Goal: Task Accomplishment & Management: Manage account settings

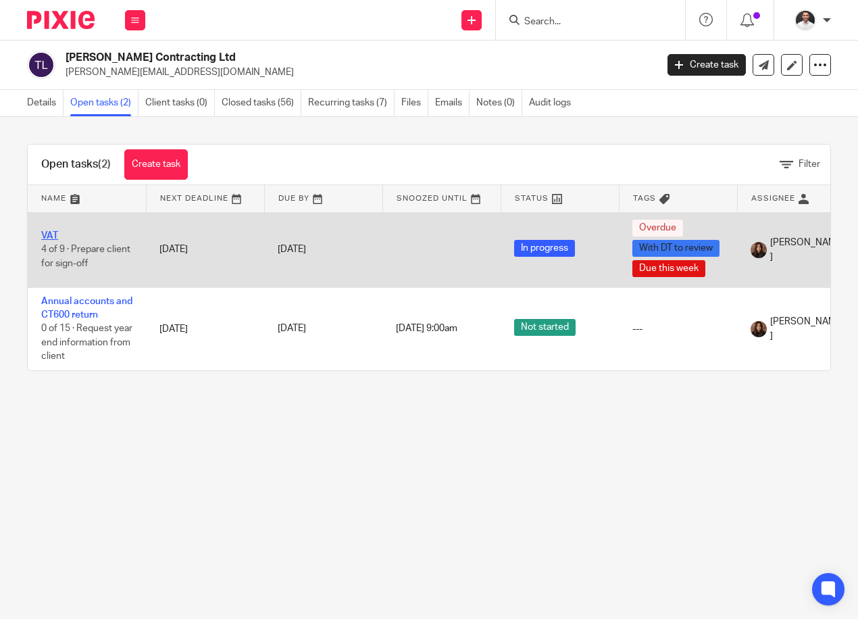
click at [53, 231] on link "VAT" at bounding box center [49, 235] width 17 height 9
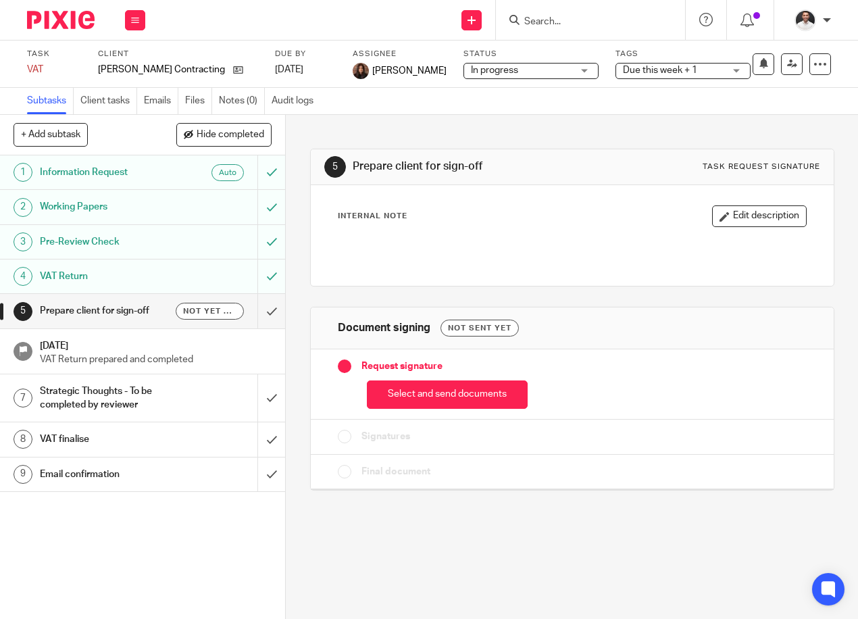
click at [660, 72] on span "Due this week + 1" at bounding box center [660, 70] width 74 height 9
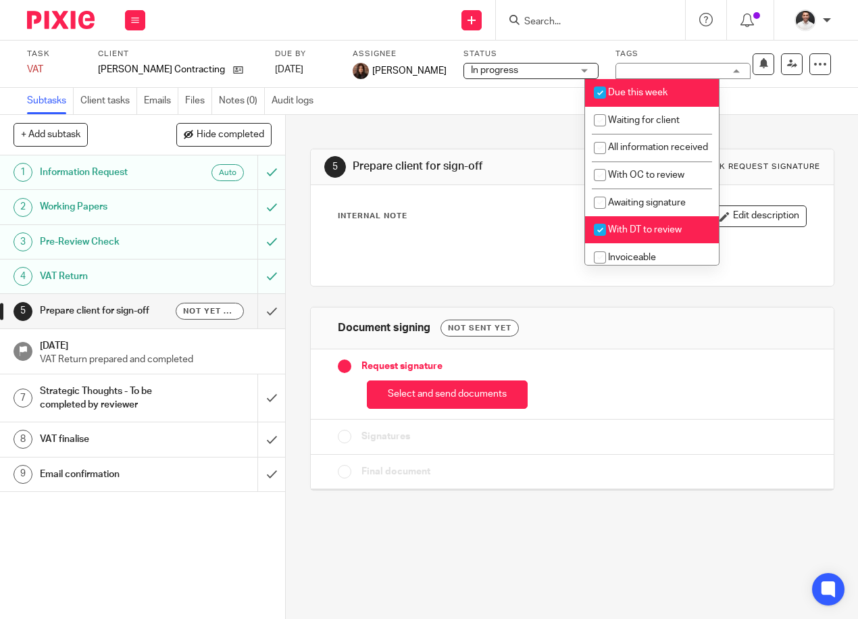
click at [601, 242] on input "checkbox" at bounding box center [600, 230] width 26 height 26
checkbox input "false"
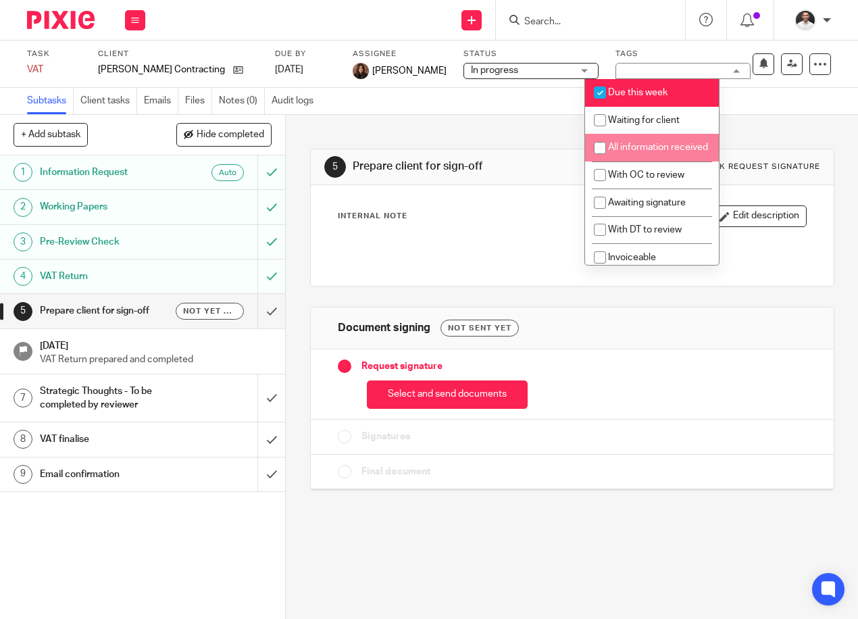
click at [598, 150] on input "checkbox" at bounding box center [600, 148] width 26 height 26
checkbox input "true"
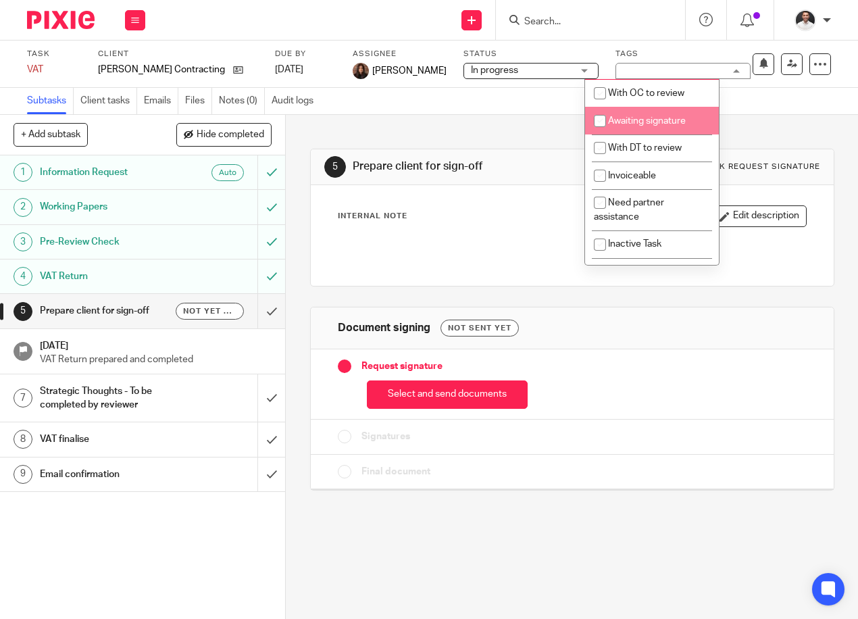
scroll to position [144, 0]
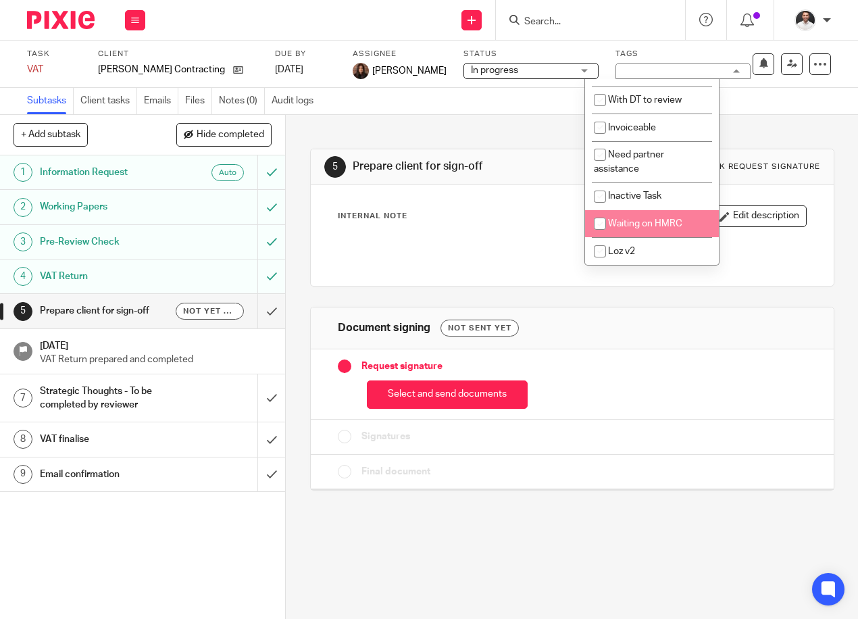
click at [473, 238] on div at bounding box center [572, 250] width 481 height 30
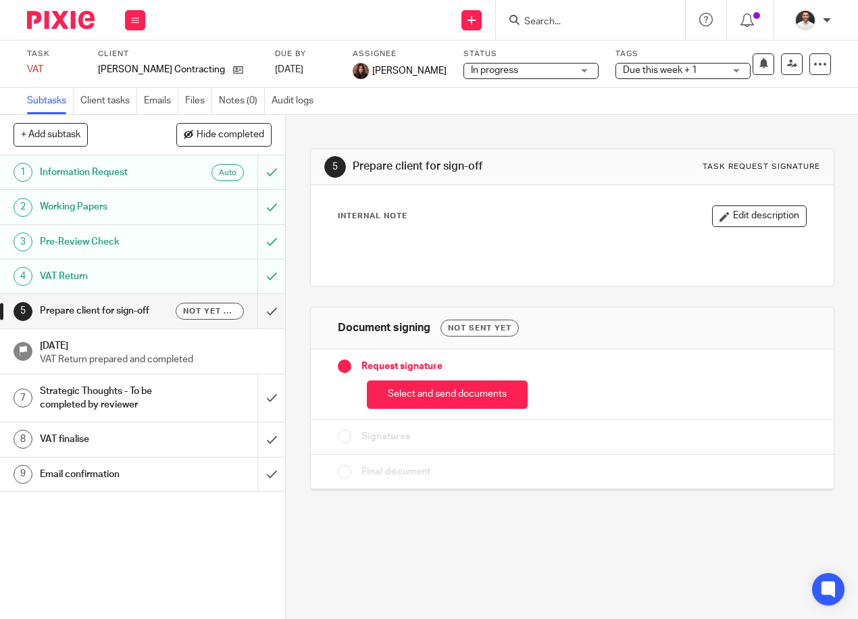
click at [49, 10] on div at bounding box center [56, 20] width 112 height 40
drag, startPoint x: 66, startPoint y: 26, endPoint x: 76, endPoint y: 26, distance: 10.1
click at [68, 26] on img at bounding box center [61, 20] width 68 height 18
click at [56, 22] on img at bounding box center [61, 20] width 68 height 18
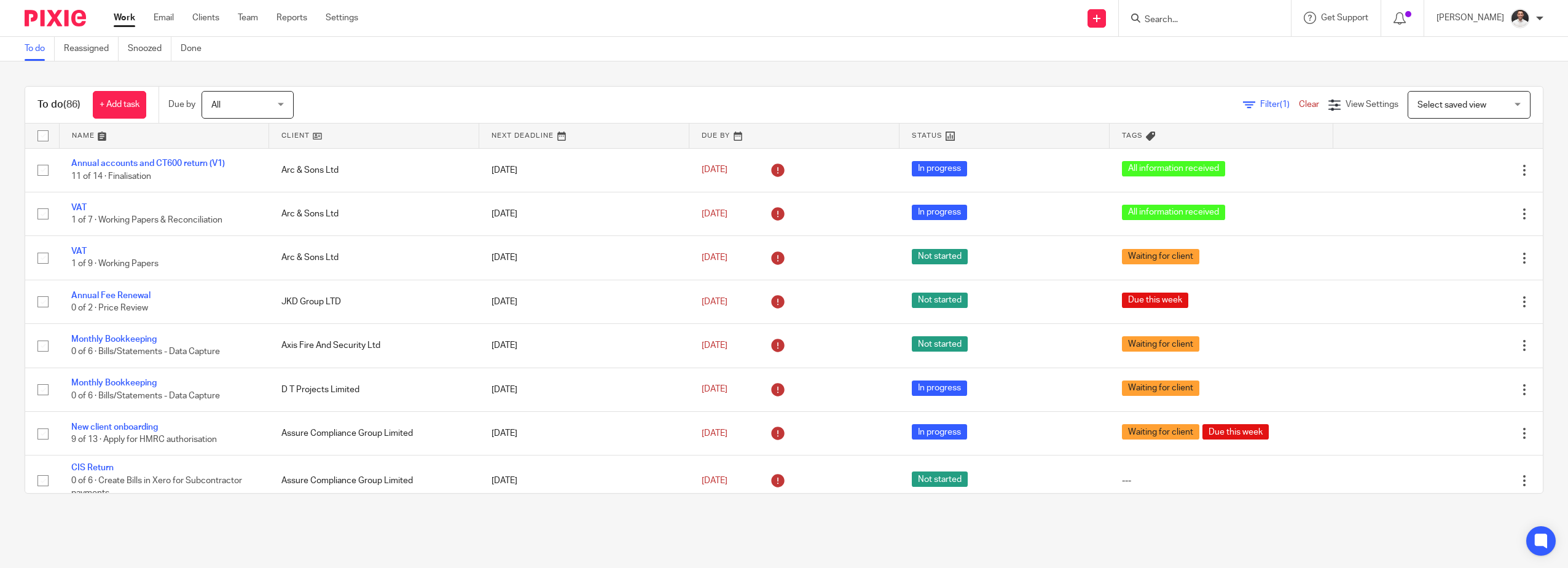
click at [780, 18] on input "Search" at bounding box center [1199, 20] width 111 height 11
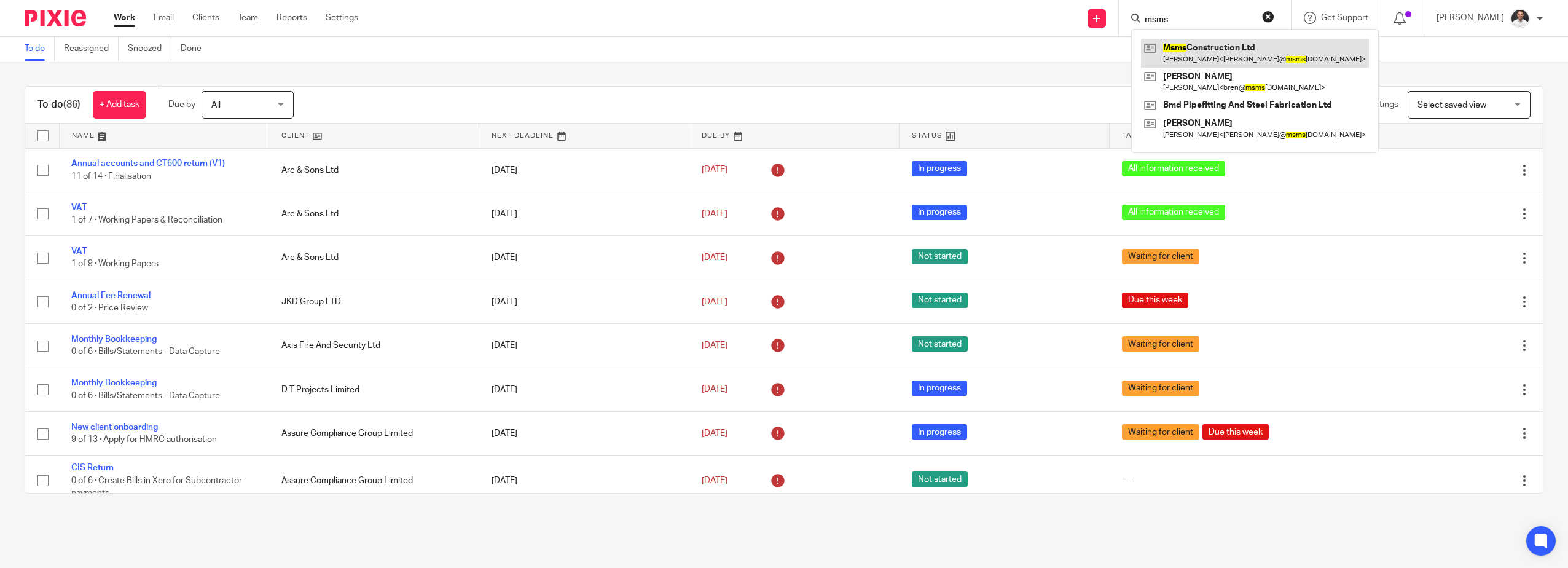
type input "msms"
click at [780, 54] on link at bounding box center [1254, 53] width 228 height 28
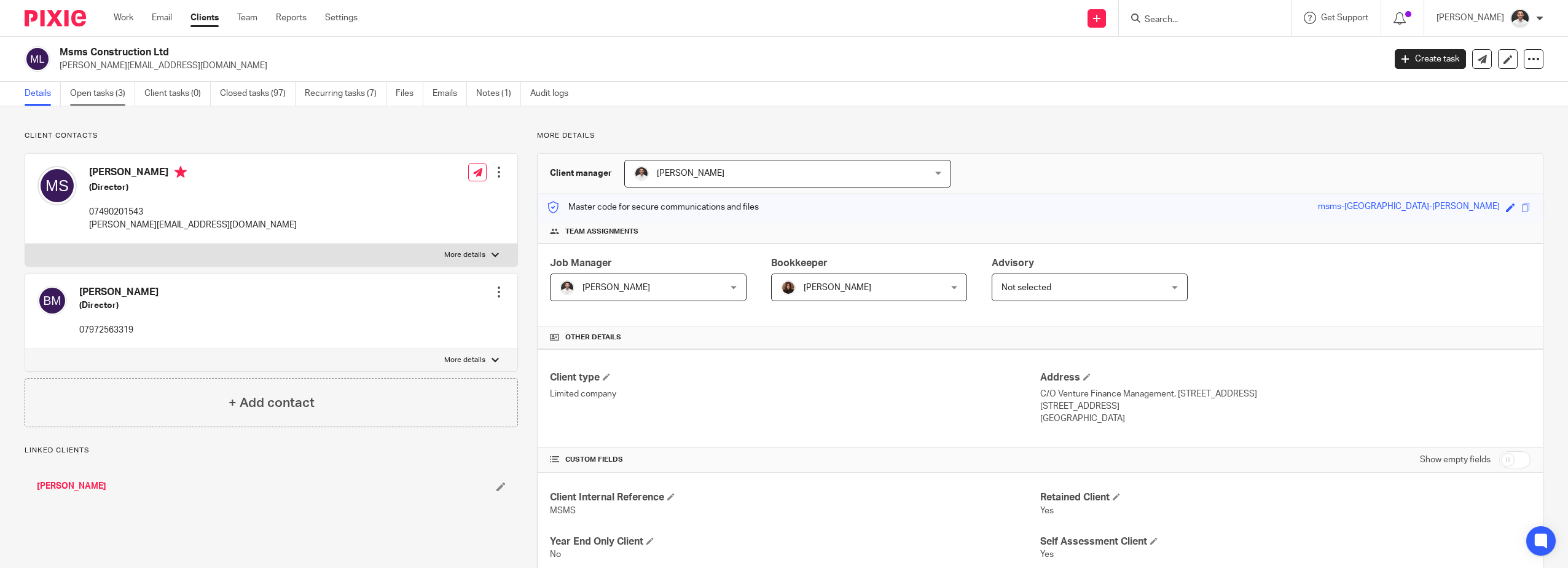
click at [103, 93] on link "Open tasks (3)" at bounding box center [103, 94] width 65 height 24
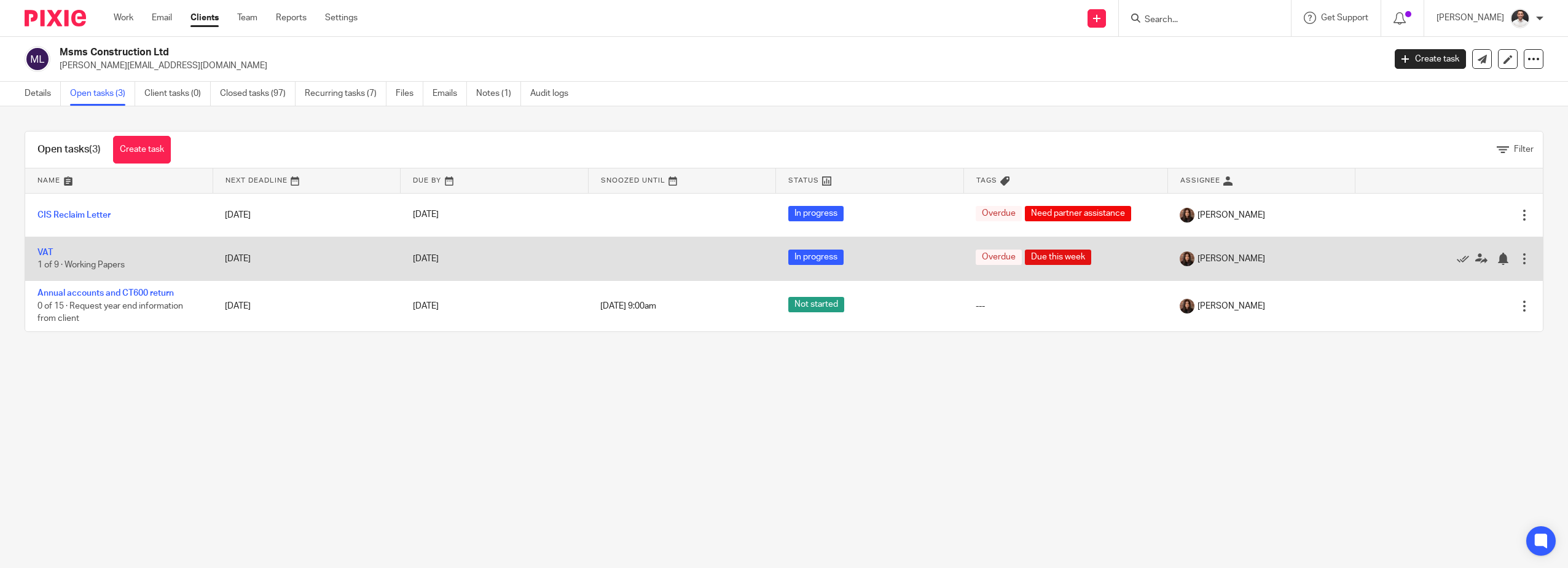
click at [35, 247] on td "VAT 1 of 9 · Working Papers" at bounding box center [119, 258] width 187 height 44
click at [40, 249] on link "VAT" at bounding box center [45, 252] width 15 height 8
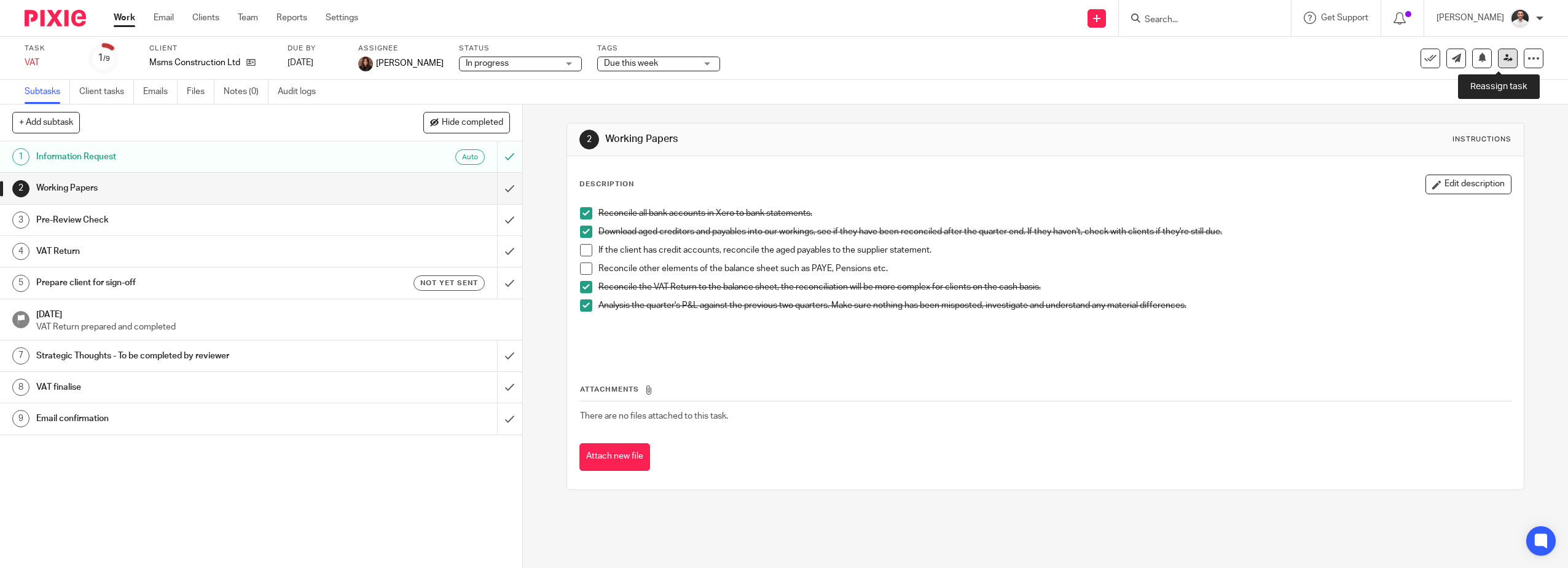
click at [1498, 65] on link at bounding box center [1508, 58] width 20 height 20
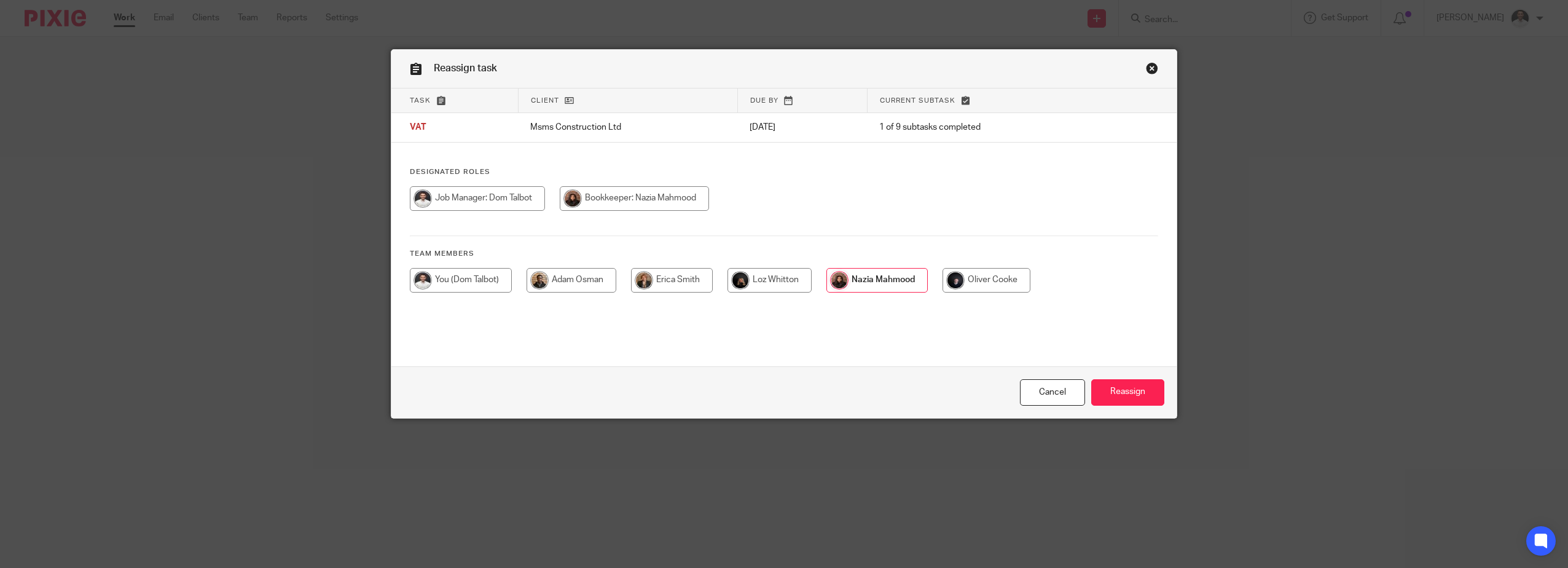
drag, startPoint x: 433, startPoint y: 282, endPoint x: 624, endPoint y: 296, distance: 191.5
click at [436, 211] on input "radio" at bounding box center [477, 198] width 135 height 25
radio input "true"
click at [1122, 388] on input "Reassign" at bounding box center [1127, 392] width 73 height 26
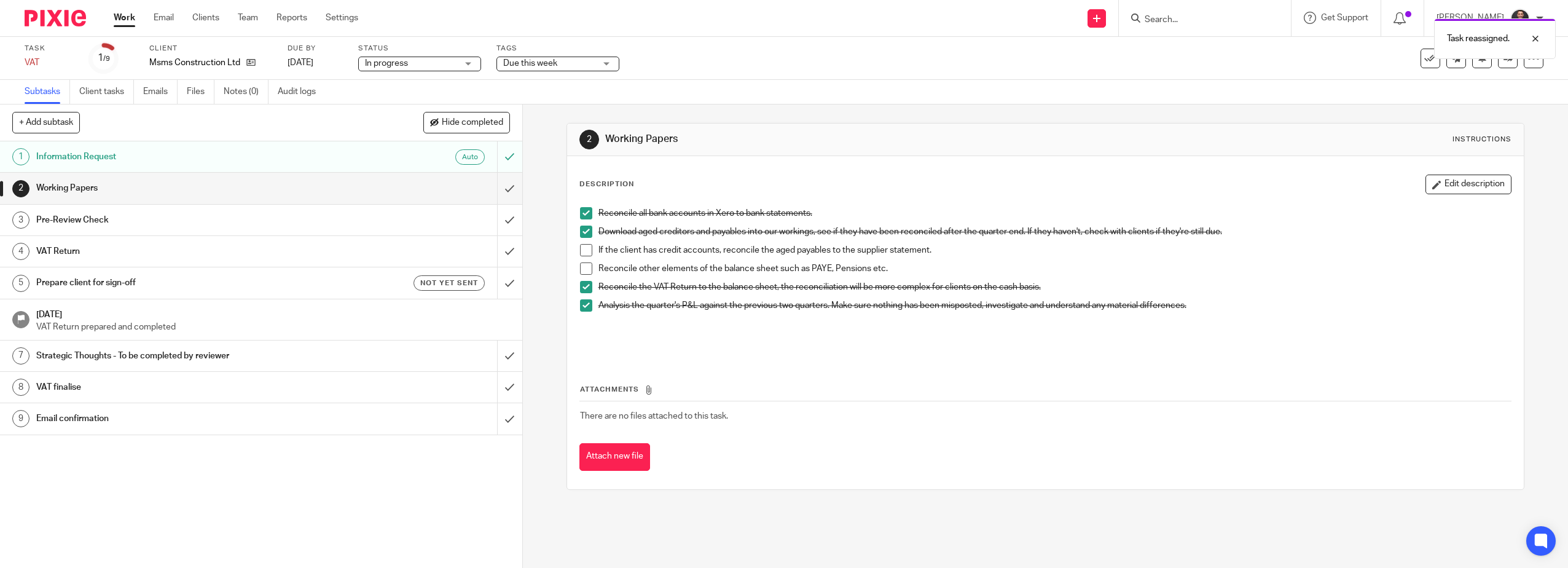
click at [580, 251] on span at bounding box center [586, 250] width 13 height 13
click at [583, 268] on span at bounding box center [586, 269] width 13 height 13
click at [497, 183] on input "submit" at bounding box center [261, 188] width 523 height 31
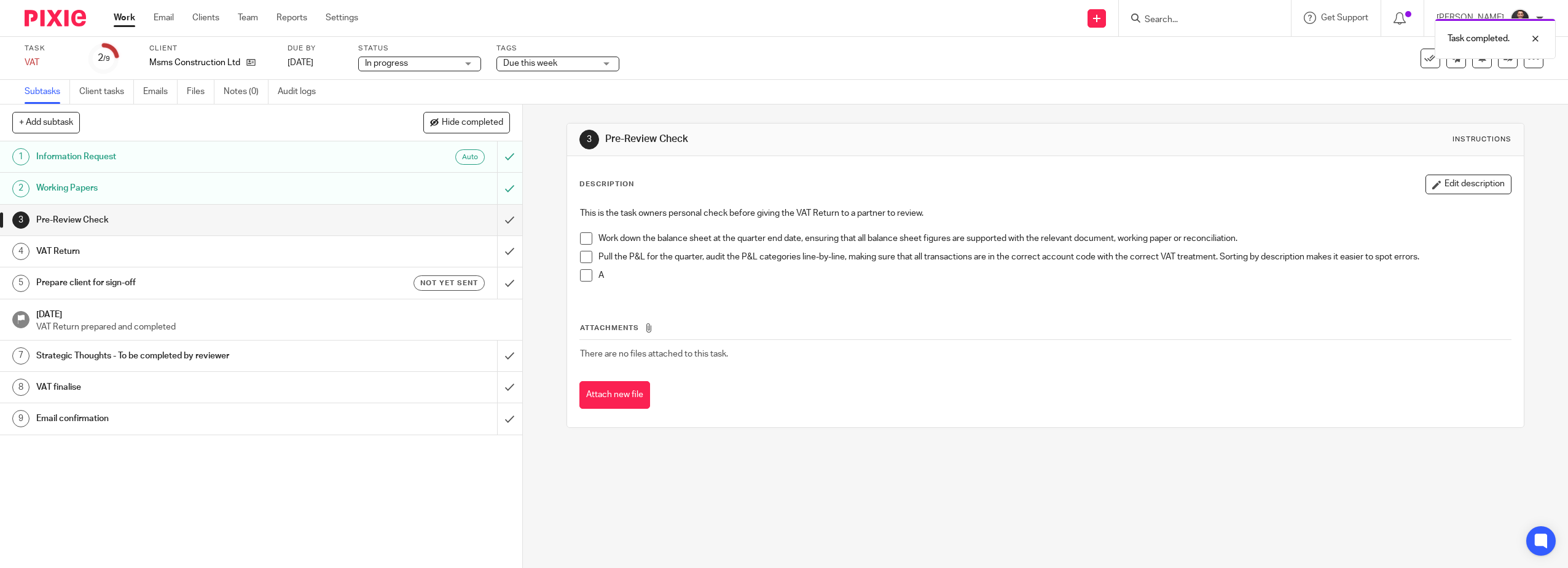
click at [580, 238] on span at bounding box center [586, 239] width 13 height 13
click at [584, 256] on span at bounding box center [586, 257] width 13 height 13
click at [580, 277] on span at bounding box center [586, 275] width 13 height 13
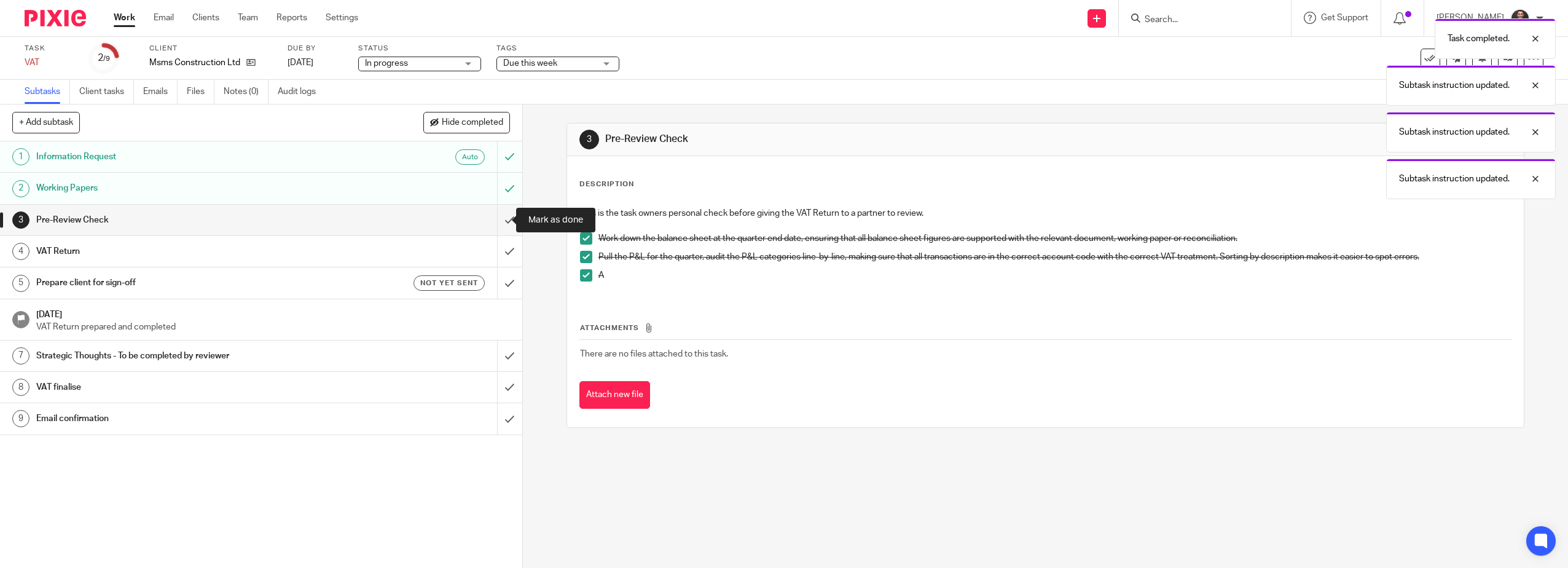
drag, startPoint x: 494, startPoint y: 219, endPoint x: 524, endPoint y: 277, distance: 65.3
click at [494, 220] on input "submit" at bounding box center [261, 220] width 523 height 31
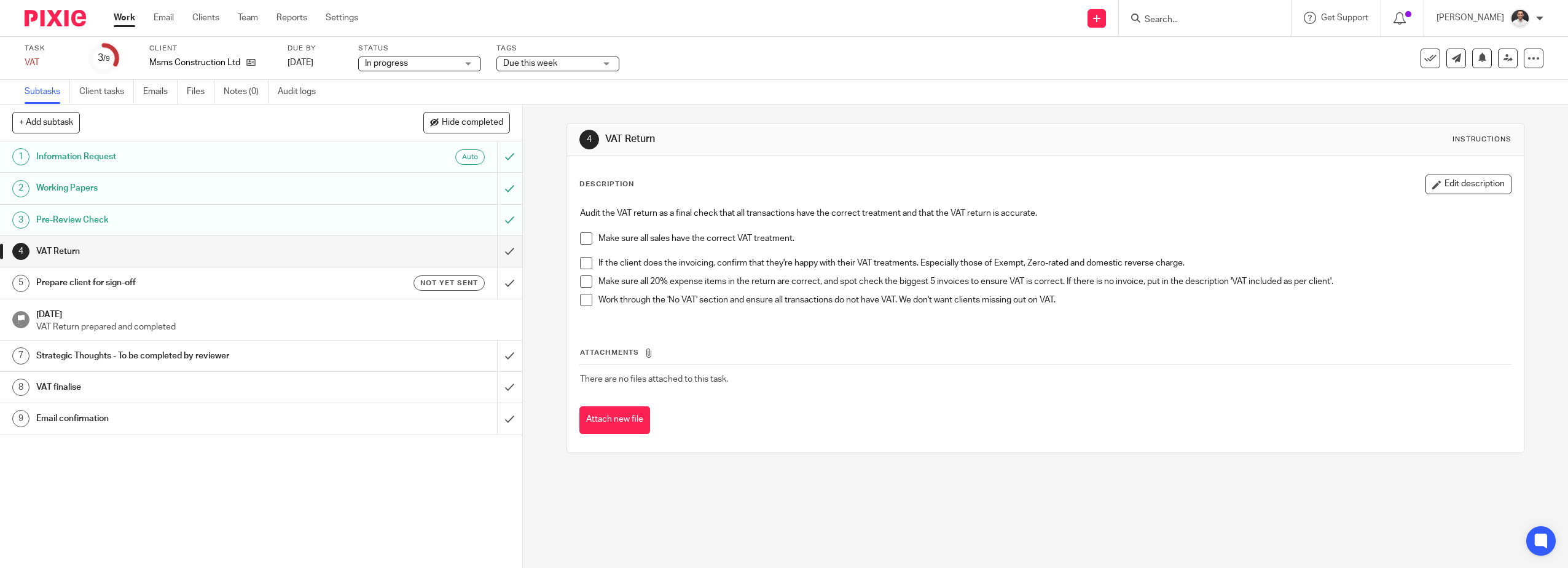
click at [585, 240] on span at bounding box center [586, 239] width 13 height 13
drag, startPoint x: 587, startPoint y: 264, endPoint x: 585, endPoint y: 278, distance: 14.1
click at [587, 264] on span at bounding box center [586, 264] width 13 height 13
click at [585, 282] on span at bounding box center [586, 282] width 13 height 13
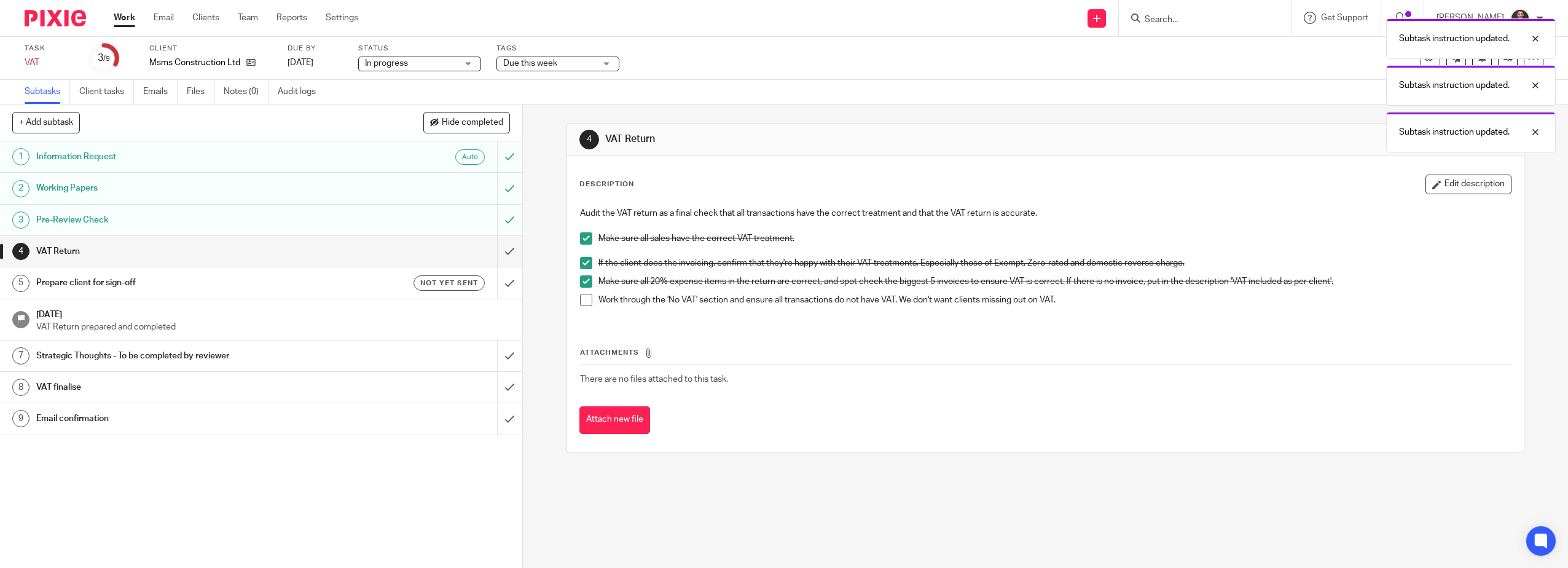
click at [582, 296] on span at bounding box center [586, 300] width 13 height 13
click at [499, 251] on input "submit" at bounding box center [261, 252] width 523 height 31
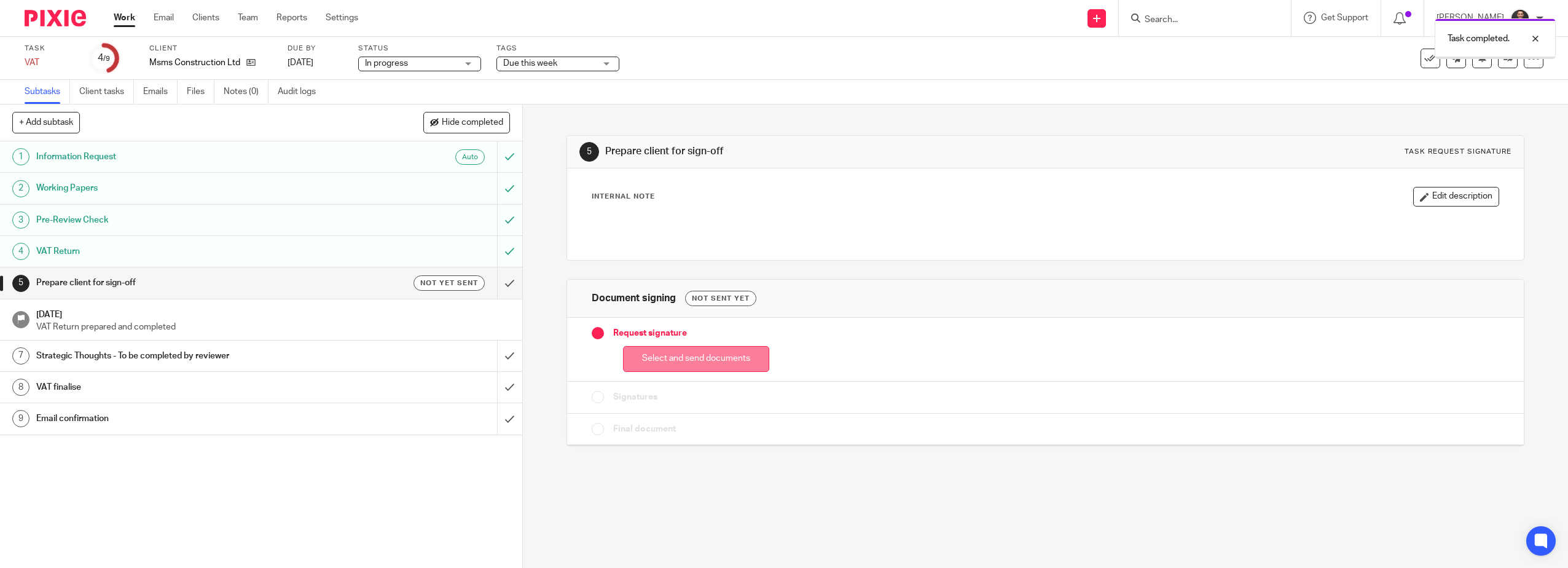
click at [722, 369] on button "Select and send documents" at bounding box center [695, 359] width 146 height 26
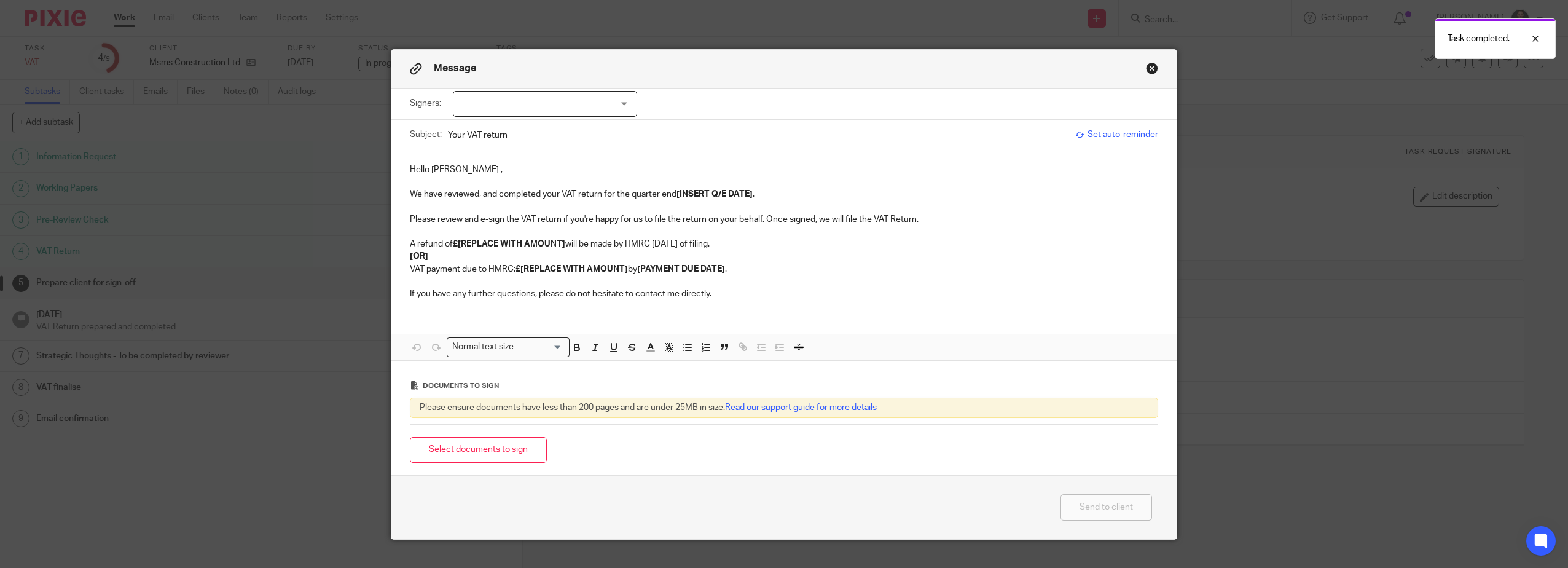
click at [575, 109] on div at bounding box center [544, 104] width 185 height 25
click at [539, 125] on li "[PERSON_NAME]" at bounding box center [540, 129] width 183 height 25
checkbox input "true"
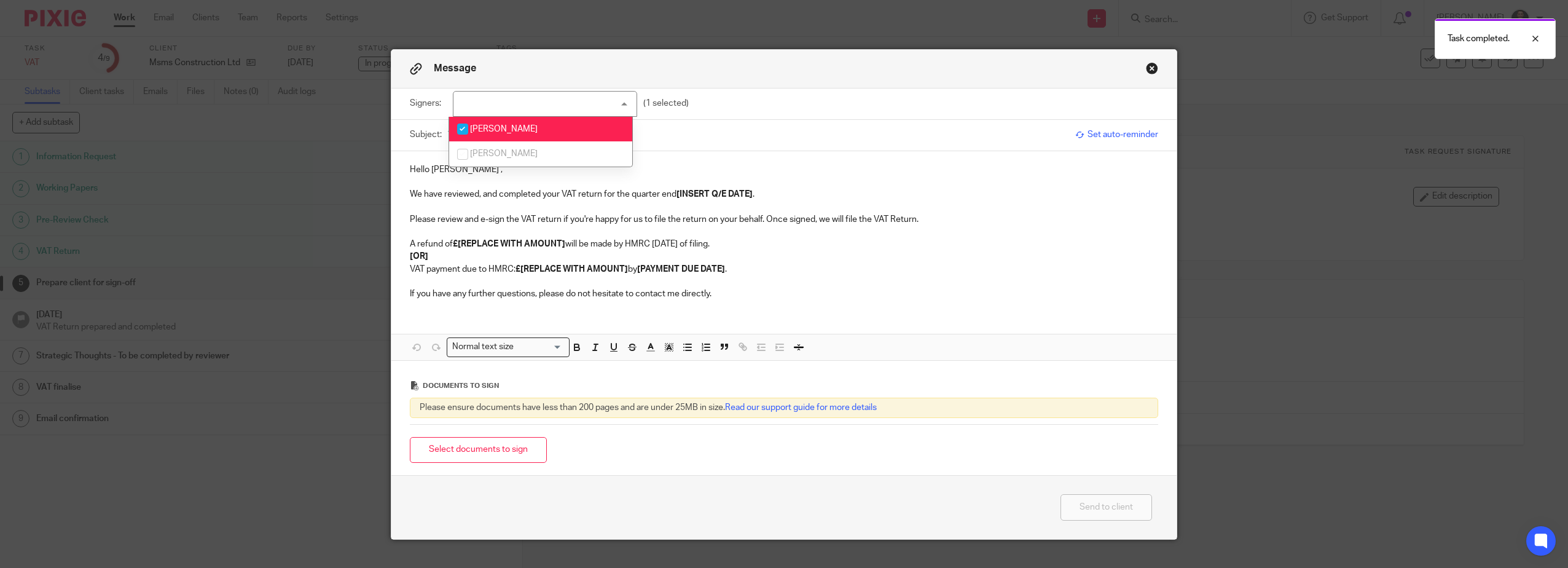
click at [722, 139] on input "Your VAT return" at bounding box center [758, 135] width 621 height 27
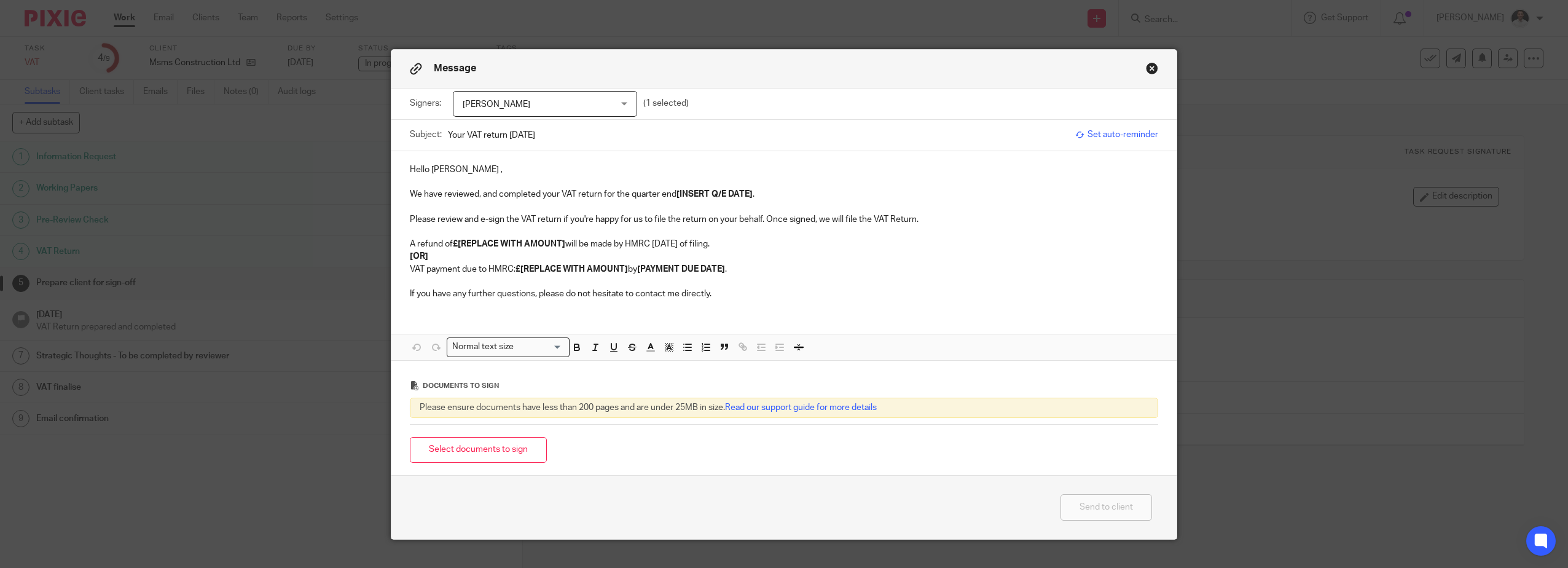
type input "Your VAT return 31.07.25"
click at [460, 170] on p "Hello Michael ," at bounding box center [784, 170] width 748 height 13
drag, startPoint x: 679, startPoint y: 195, endPoint x: 748, endPoint y: 196, distance: 69.0
click at [748, 196] on strong "[INSERT Q/E DATE]" at bounding box center [714, 194] width 76 height 8
drag, startPoint x: 560, startPoint y: 244, endPoint x: 456, endPoint y: 242, distance: 104.0
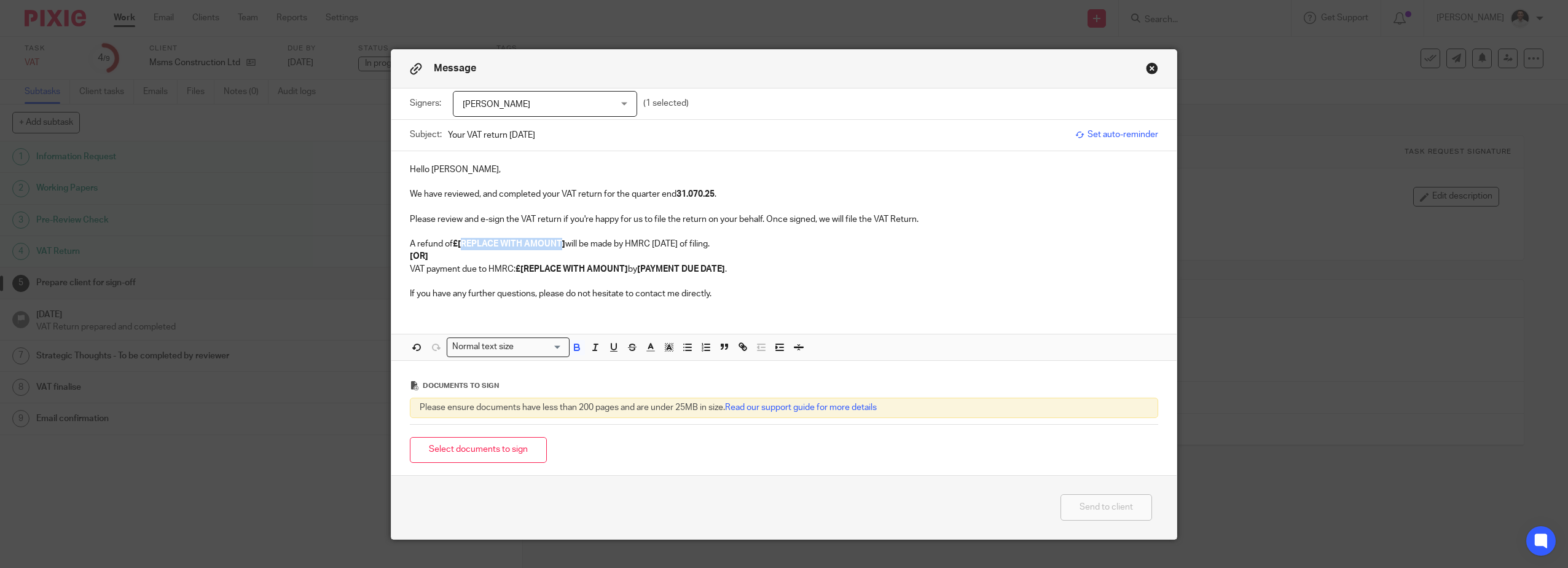
click at [456, 242] on strong "£[REPLACE WITH AMOUNT]" at bounding box center [509, 244] width 113 height 8
drag, startPoint x: 771, startPoint y: 264, endPoint x: 392, endPoint y: 259, distance: 379.0
click at [392, 259] on div "Hello Michael, We have reviewed, and completed your VAT return for the quarter …" at bounding box center [784, 230] width 785 height 158
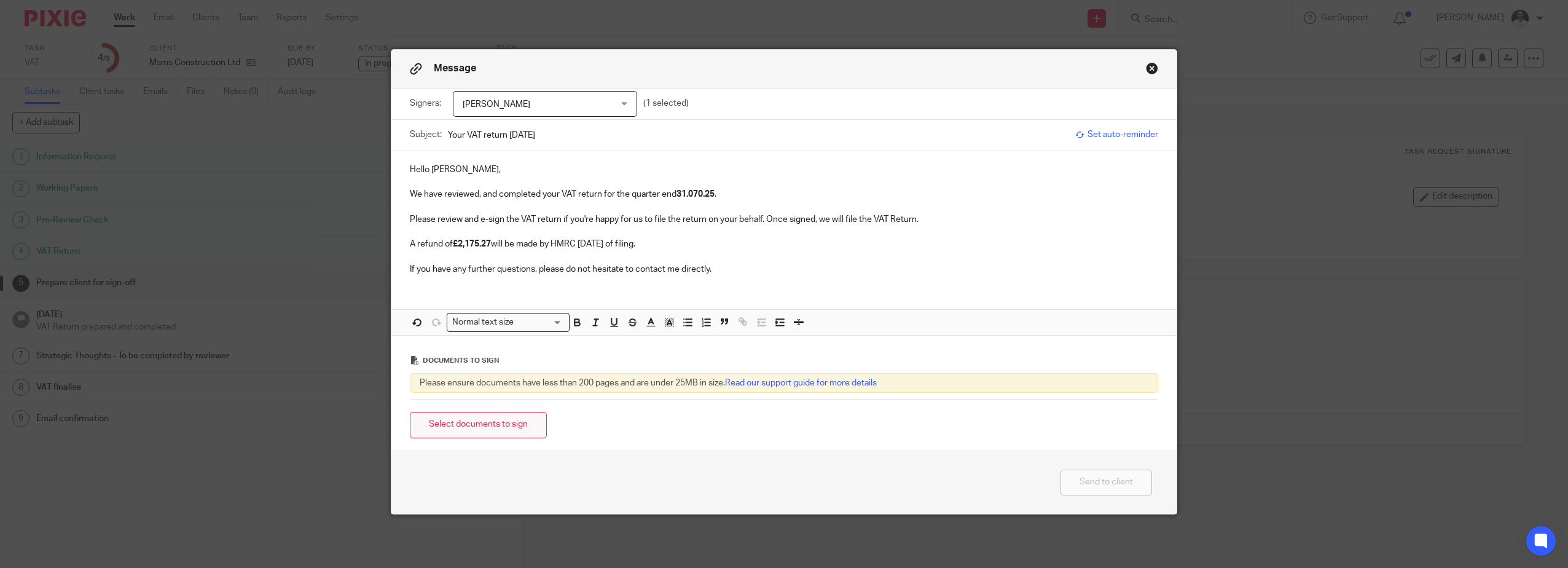
click at [475, 423] on button "Select documents to sign" at bounding box center [478, 424] width 137 height 26
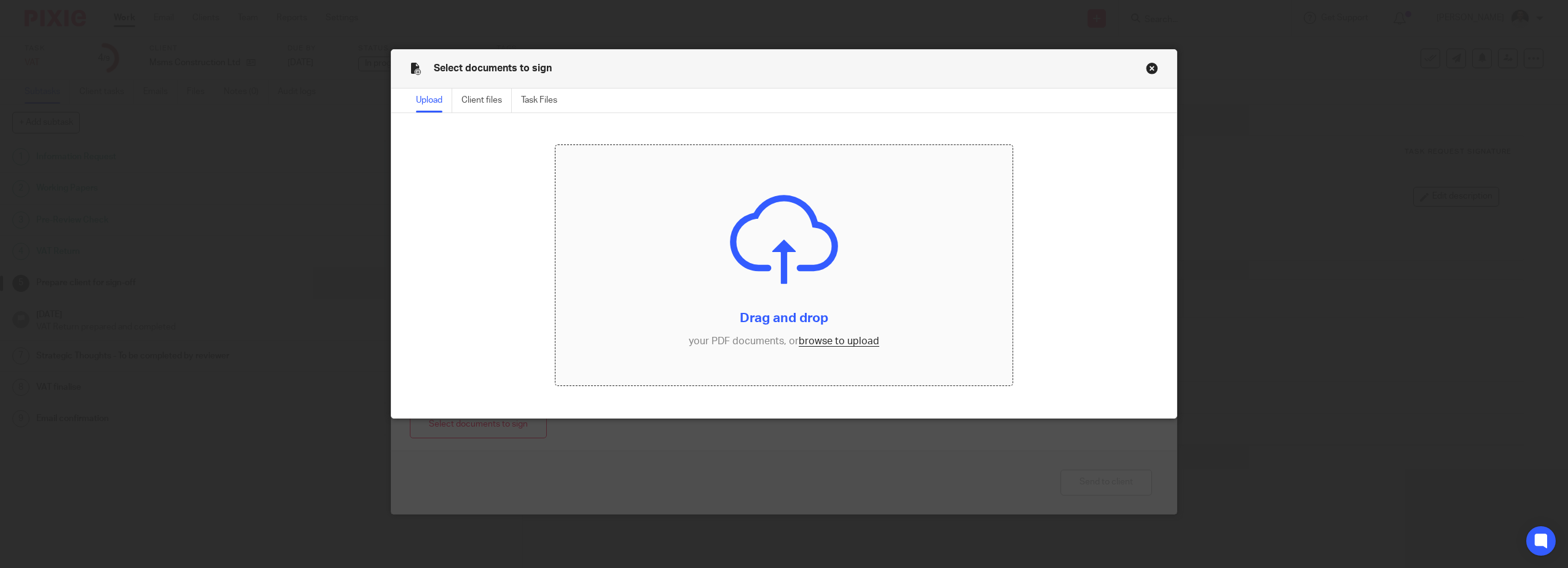
click at [824, 343] on input "file" at bounding box center [784, 265] width 457 height 240
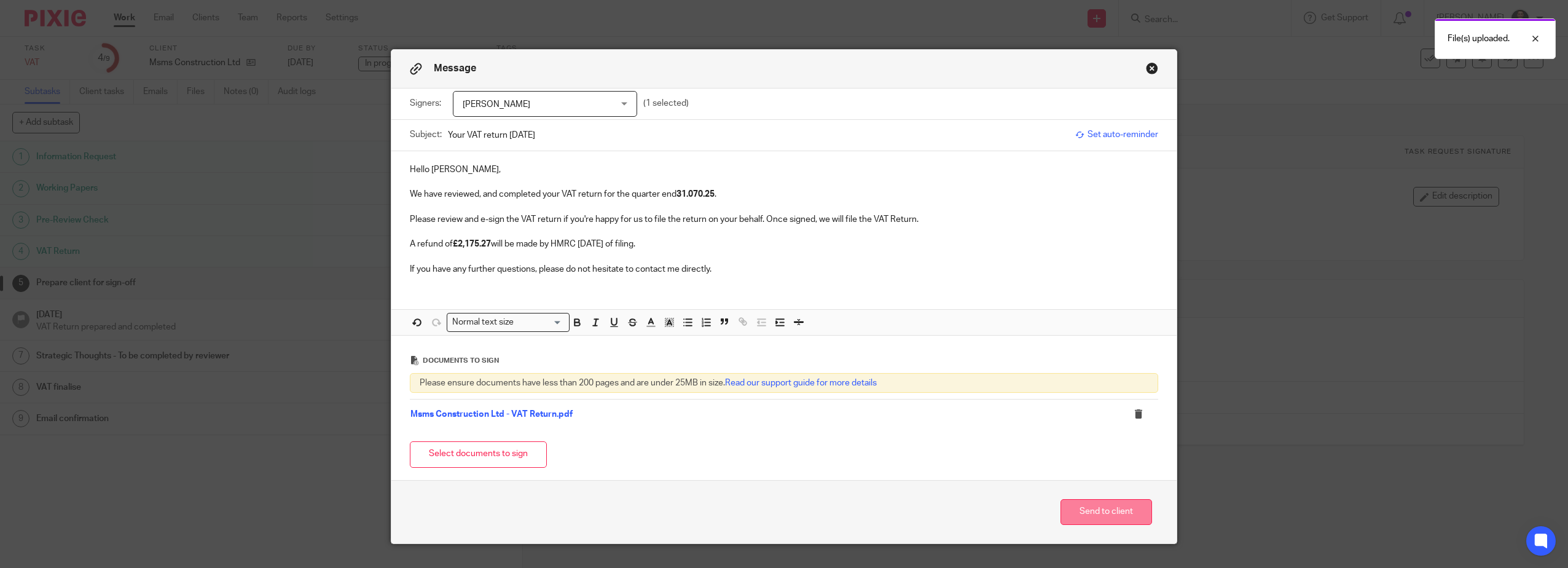
click at [1088, 504] on button "Send to client" at bounding box center [1106, 512] width 92 height 26
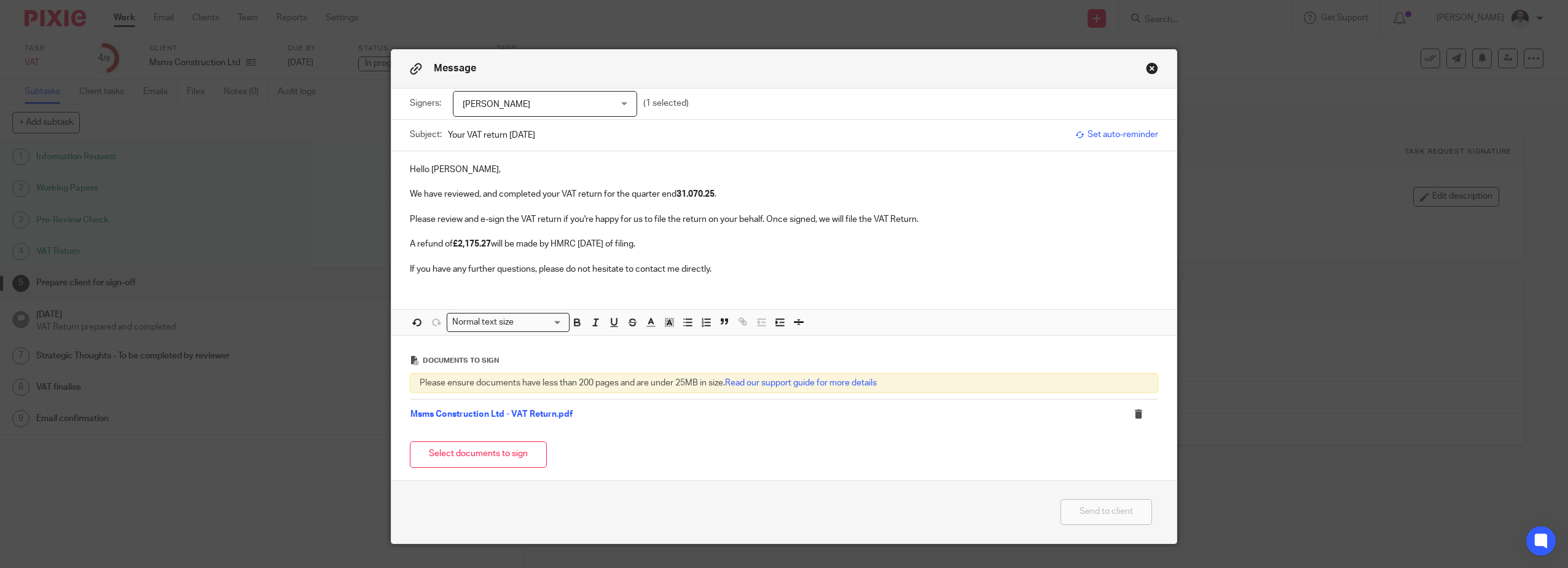
click at [1328, 385] on div "Message Signers: Michael Smith Michael Smith Brendan Mcdonald (1 selected) Subj…" at bounding box center [784, 284] width 1568 height 568
click at [1002, 444] on div "Select documents to sign" at bounding box center [784, 454] width 748 height 39
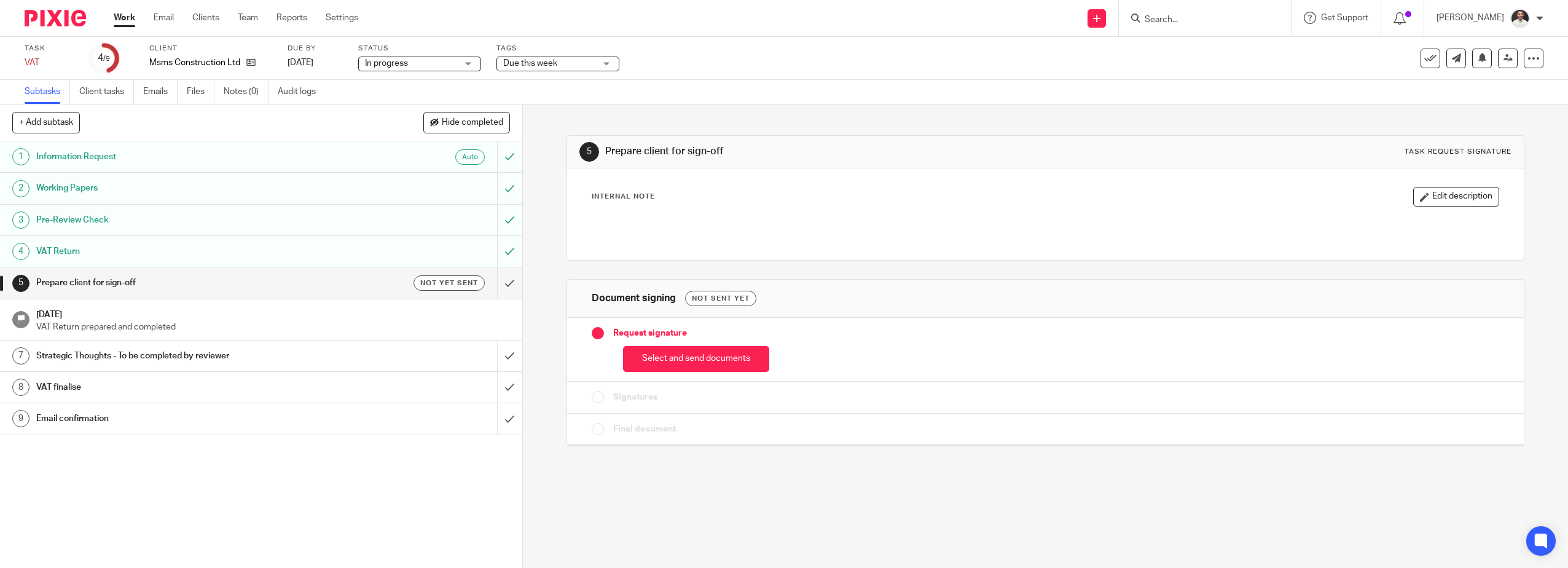
click at [659, 365] on button "Select and send documents" at bounding box center [695, 359] width 146 height 26
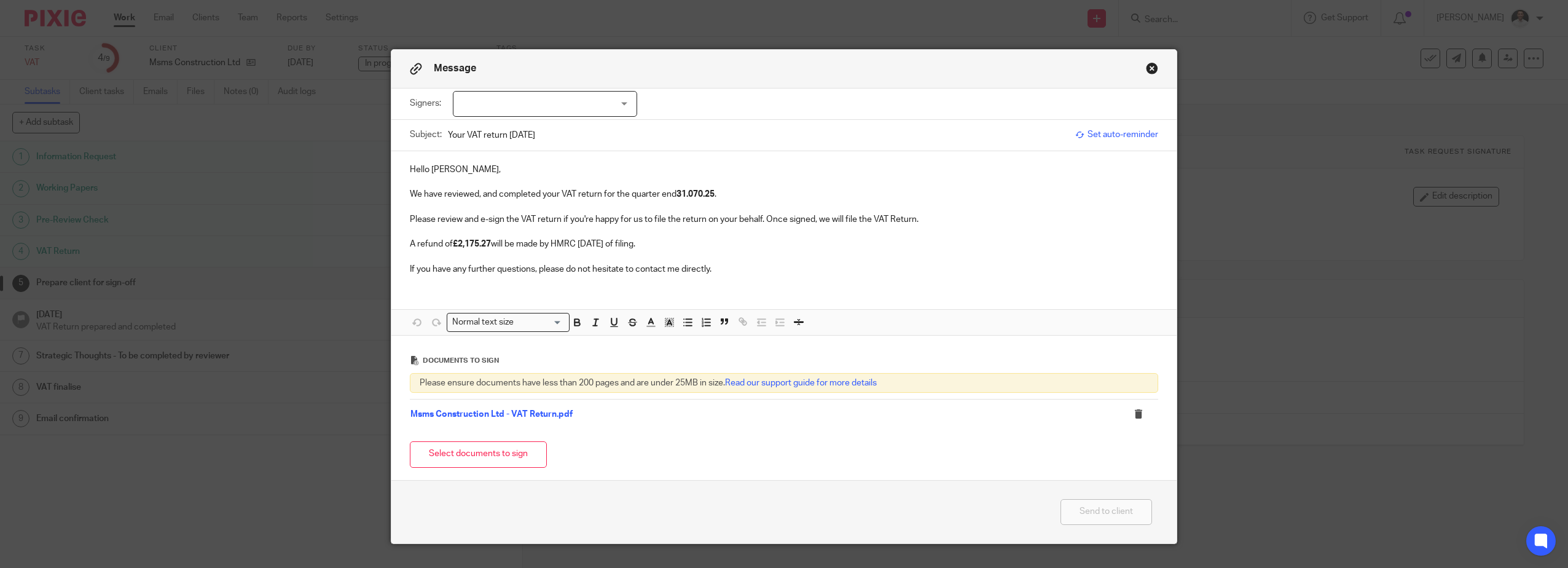
click at [535, 110] on div at bounding box center [544, 104] width 185 height 25
click at [510, 130] on span "[PERSON_NAME]" at bounding box center [504, 128] width 67 height 8
checkbox input "true"
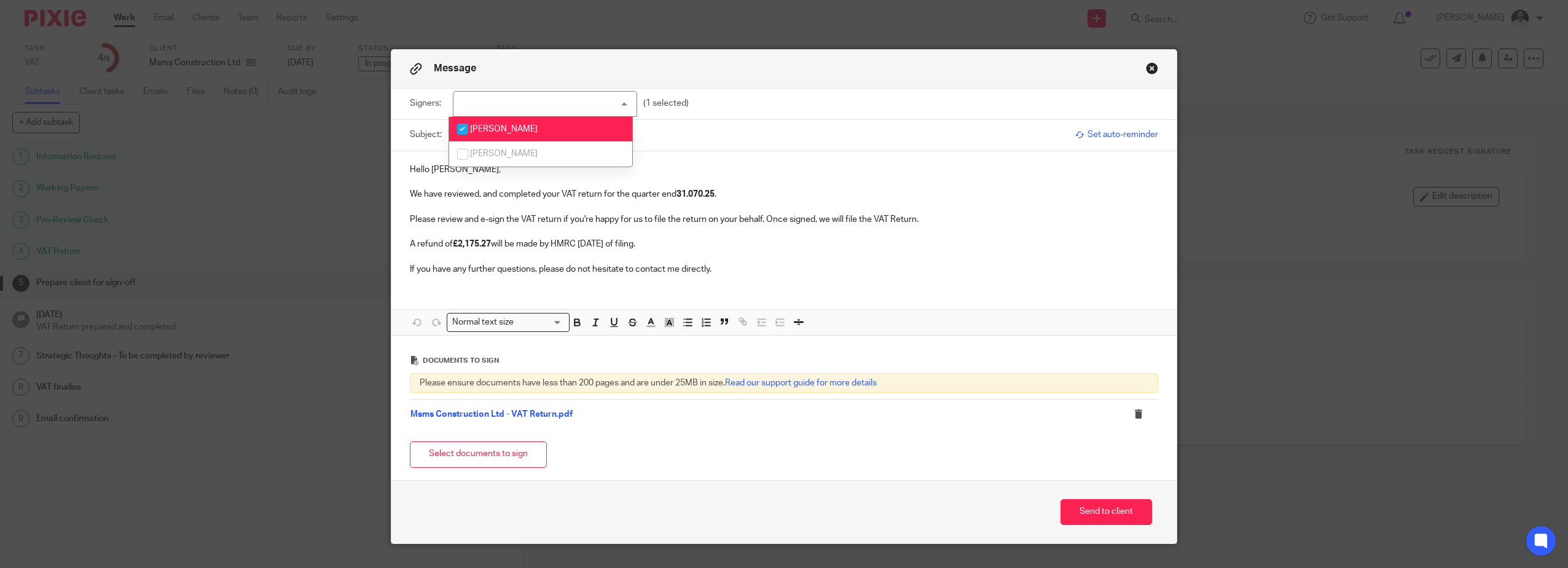
click at [754, 134] on input "Your VAT return [DATE]" at bounding box center [758, 135] width 621 height 27
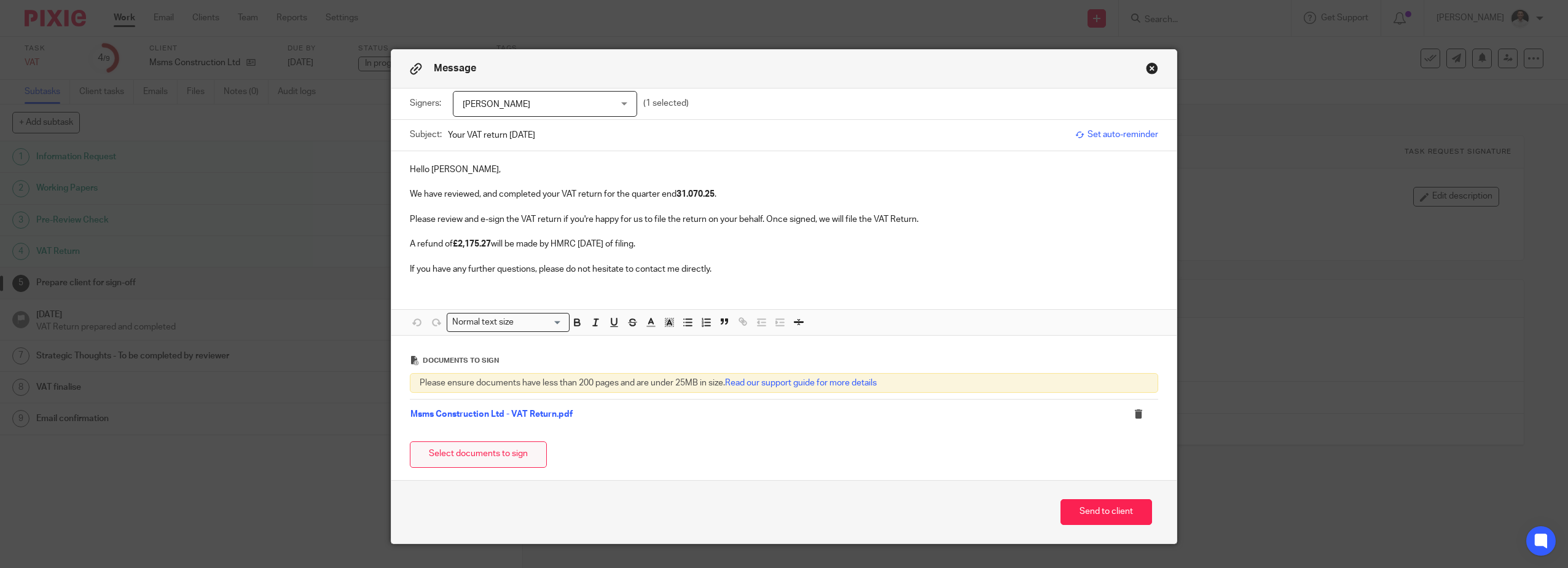
click at [482, 452] on button "Select documents to sign" at bounding box center [478, 453] width 137 height 26
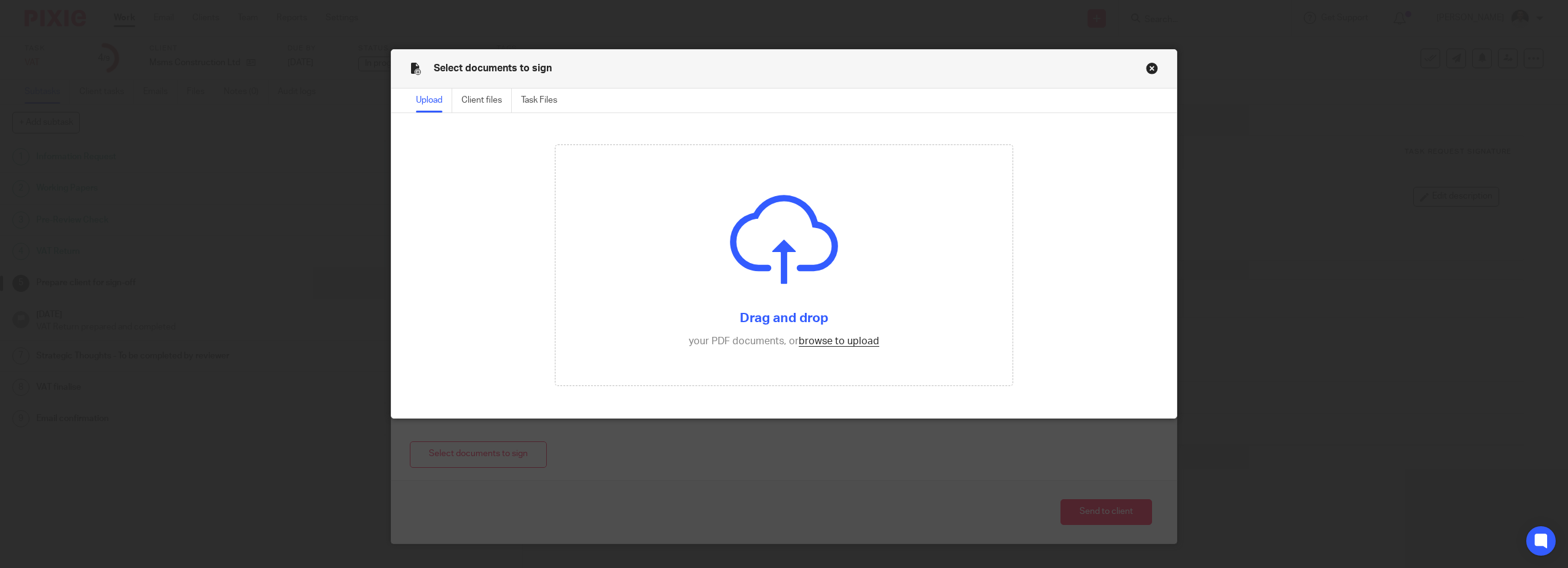
click at [904, 494] on div "Select documents to sign Upload Client files Task Files File name Upload date F…" at bounding box center [784, 284] width 1568 height 568
click at [1148, 69] on button "Close modal" at bounding box center [1153, 68] width 13 height 13
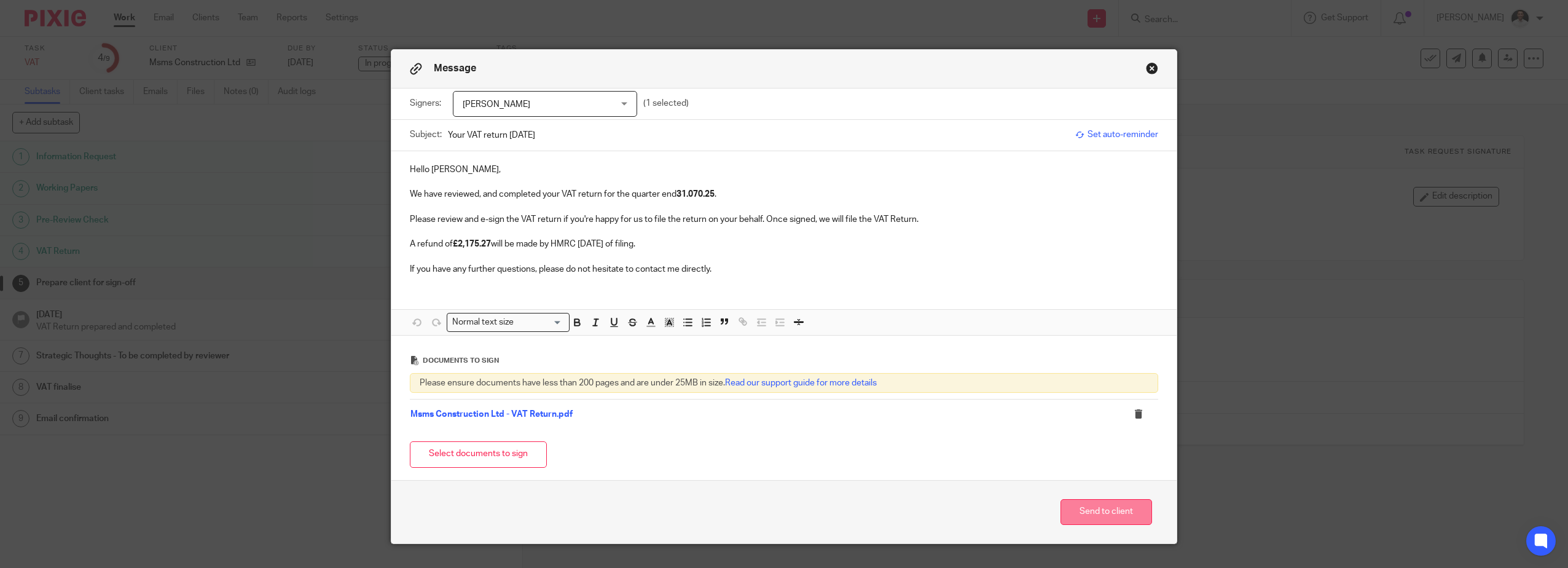
click at [1094, 503] on button "Send to client" at bounding box center [1106, 512] width 92 height 26
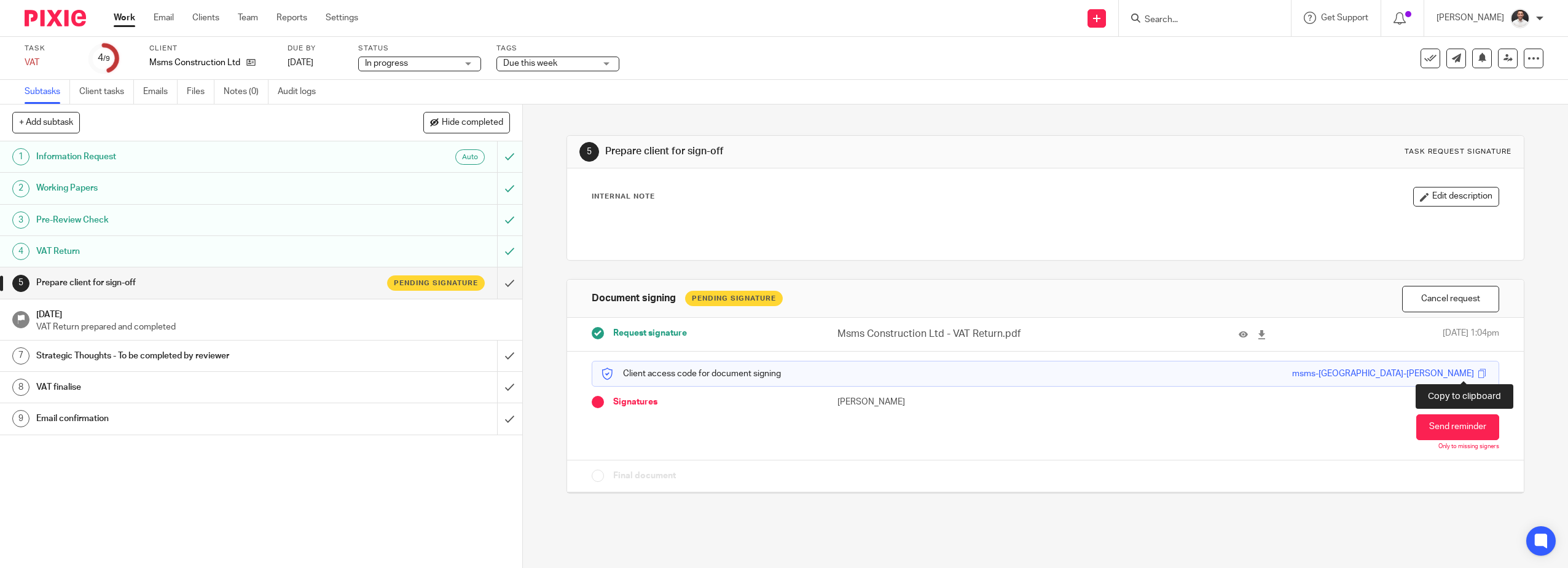
click at [1477, 371] on span at bounding box center [1482, 374] width 9 height 9
click at [580, 61] on span "Due this week" at bounding box center [549, 64] width 92 height 13
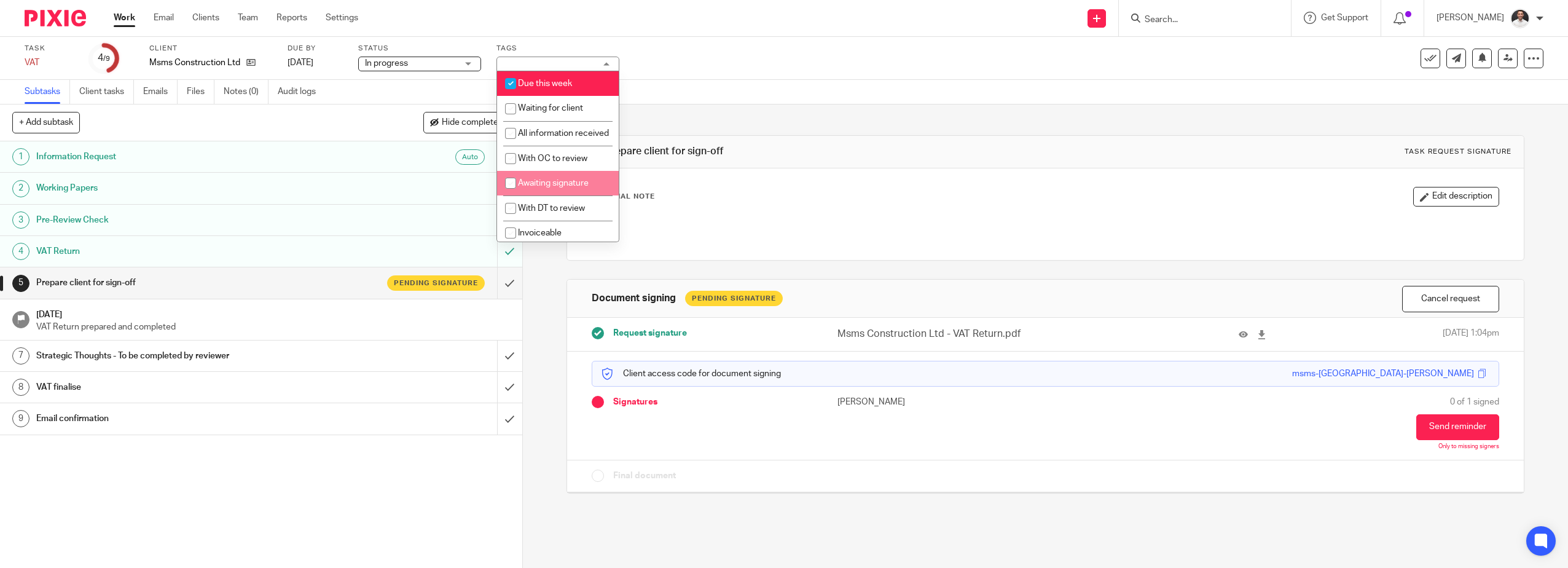
click at [540, 187] on span "Awaiting signature" at bounding box center [554, 183] width 71 height 8
checkbox input "true"
click at [712, 57] on div "Task VAT Save VAT 4 /9 Client Msms Construction Ltd Due by 5 Sep 2025 Status In…" at bounding box center [657, 58] width 1265 height 29
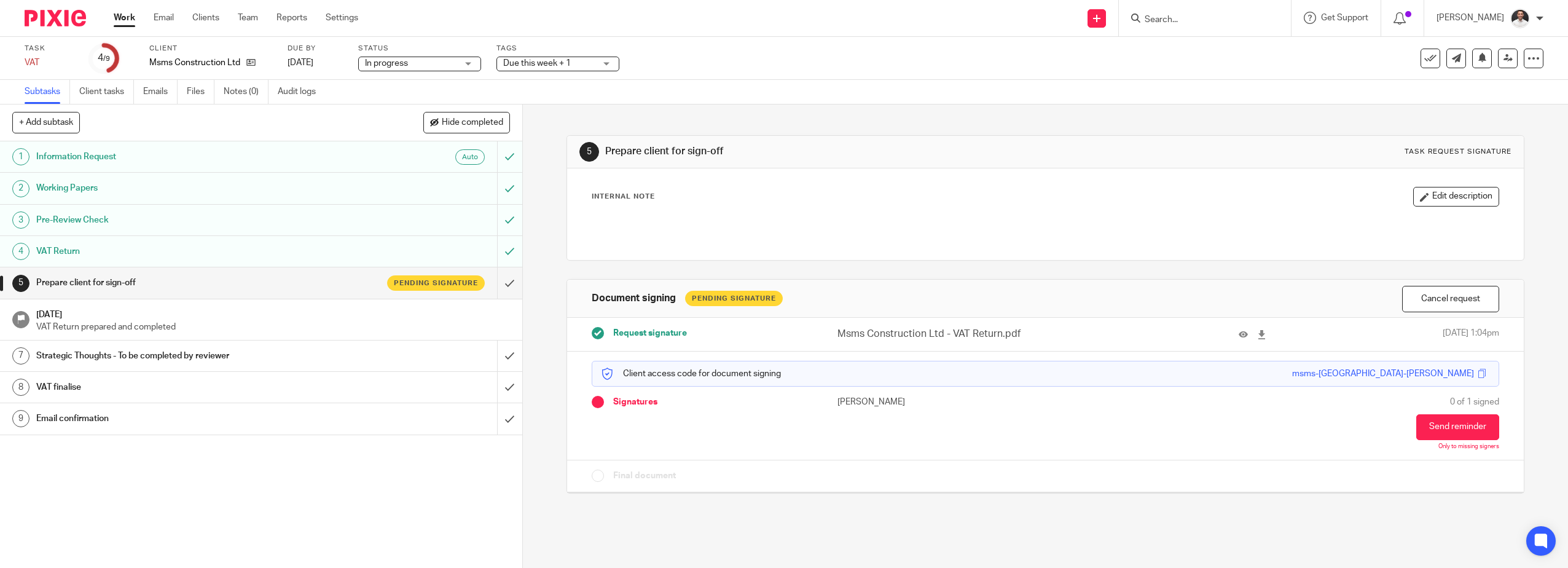
click at [65, 21] on img at bounding box center [55, 18] width 62 height 16
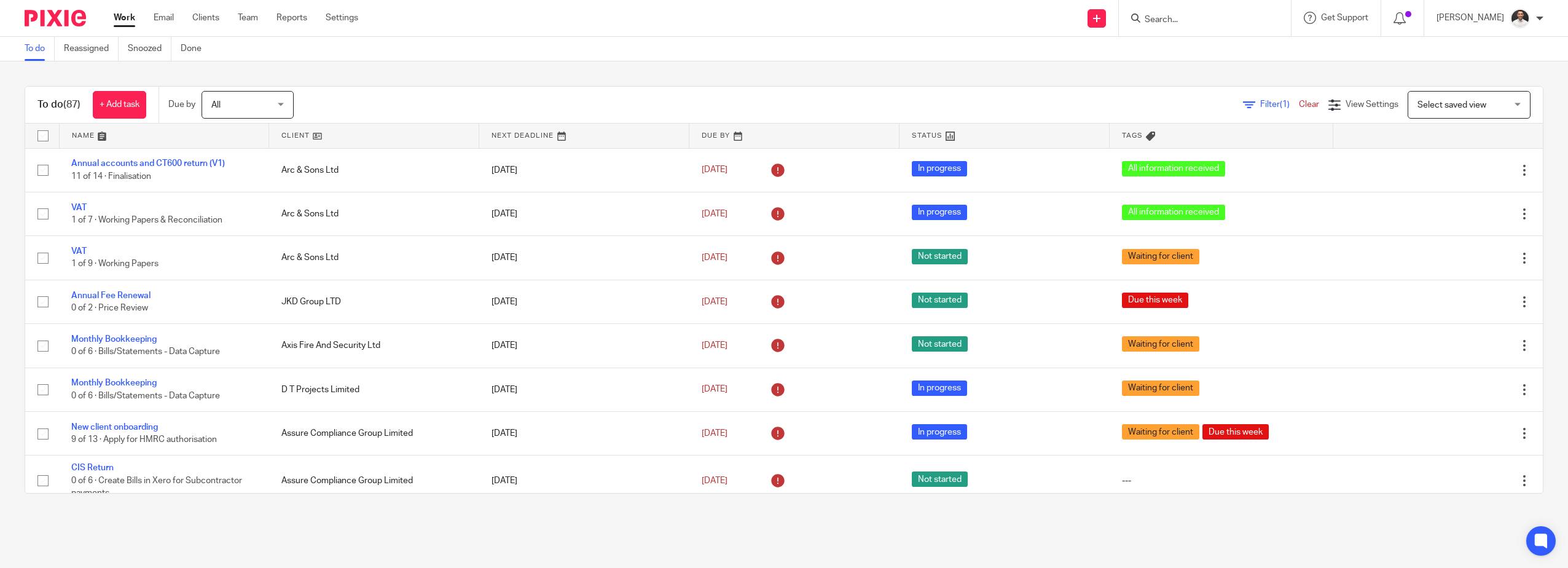
click at [1431, 92] on span "Select saved view" at bounding box center [1462, 105] width 90 height 25
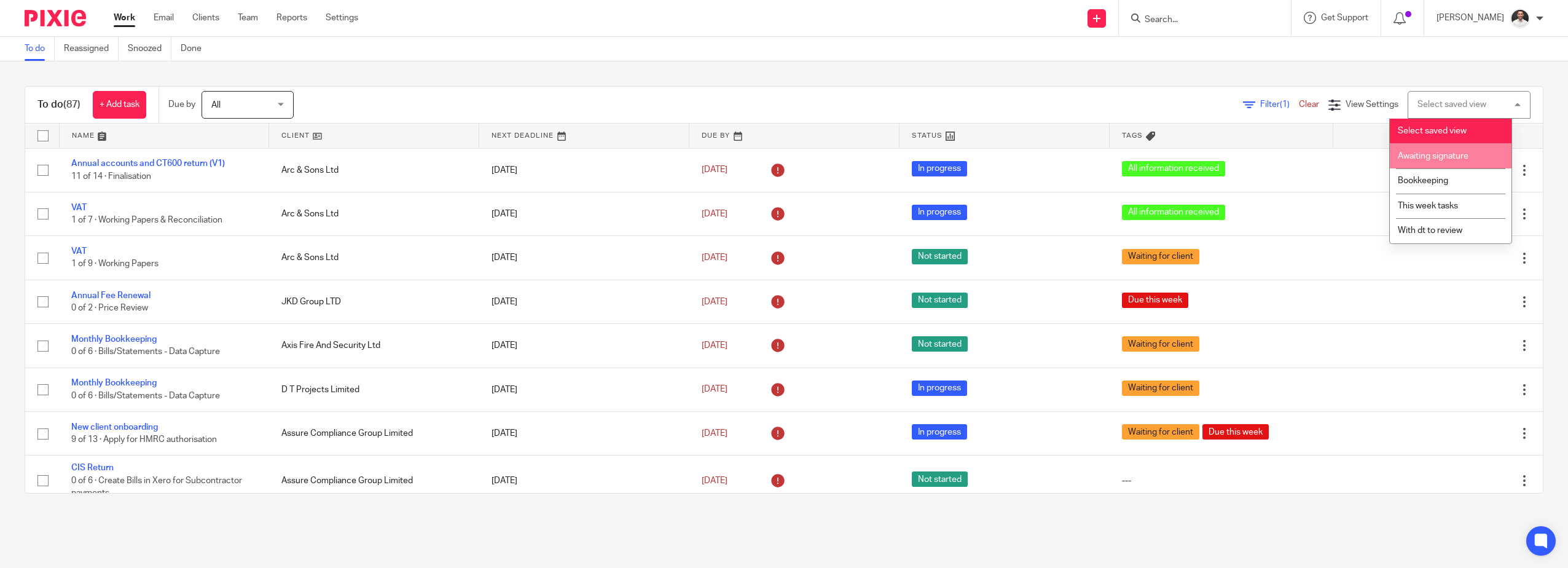
click at [1423, 156] on span "Awaiting signature" at bounding box center [1433, 155] width 71 height 8
